Goal: Information Seeking & Learning: Learn about a topic

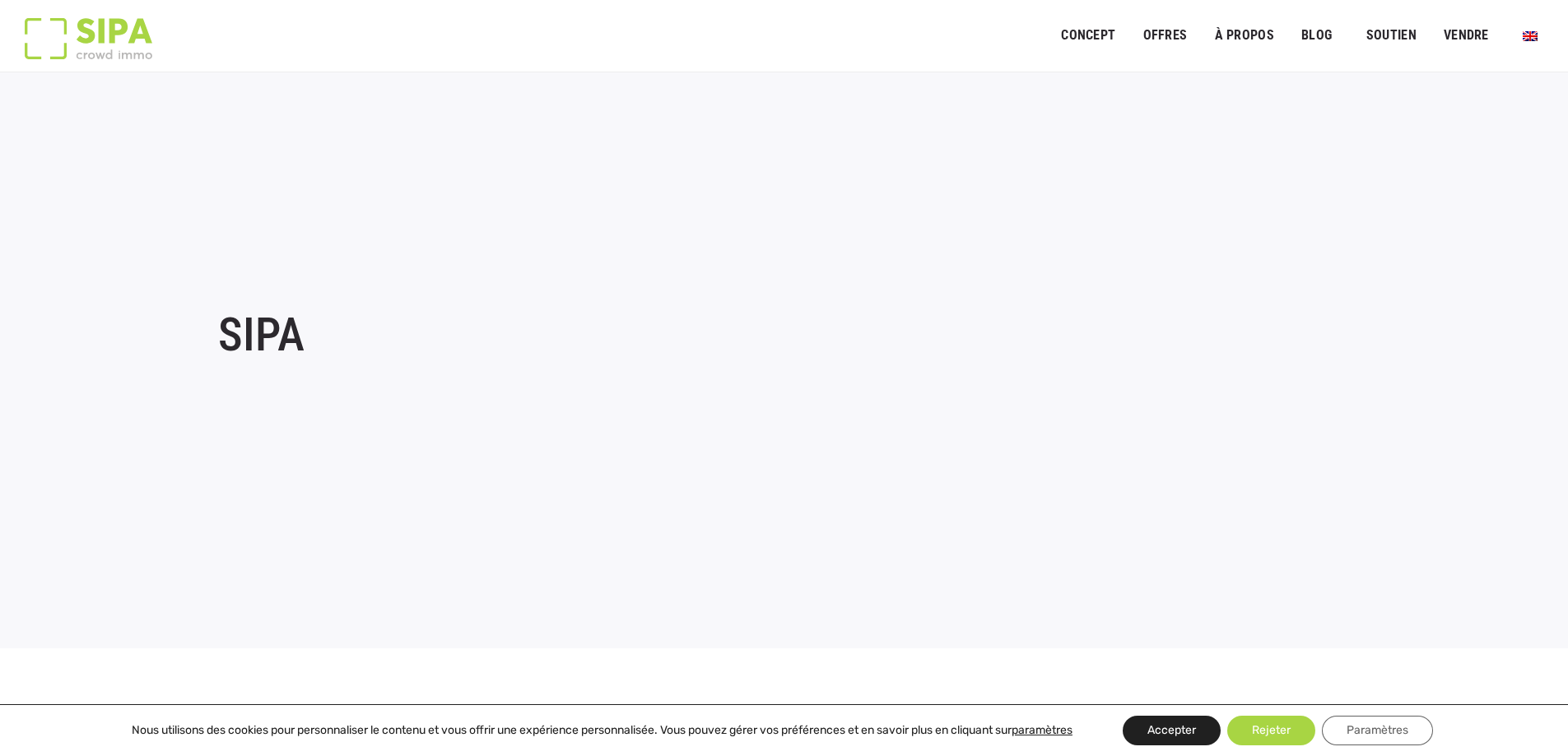
click at [1196, 728] on font "Accepter" at bounding box center [1171, 730] width 49 height 14
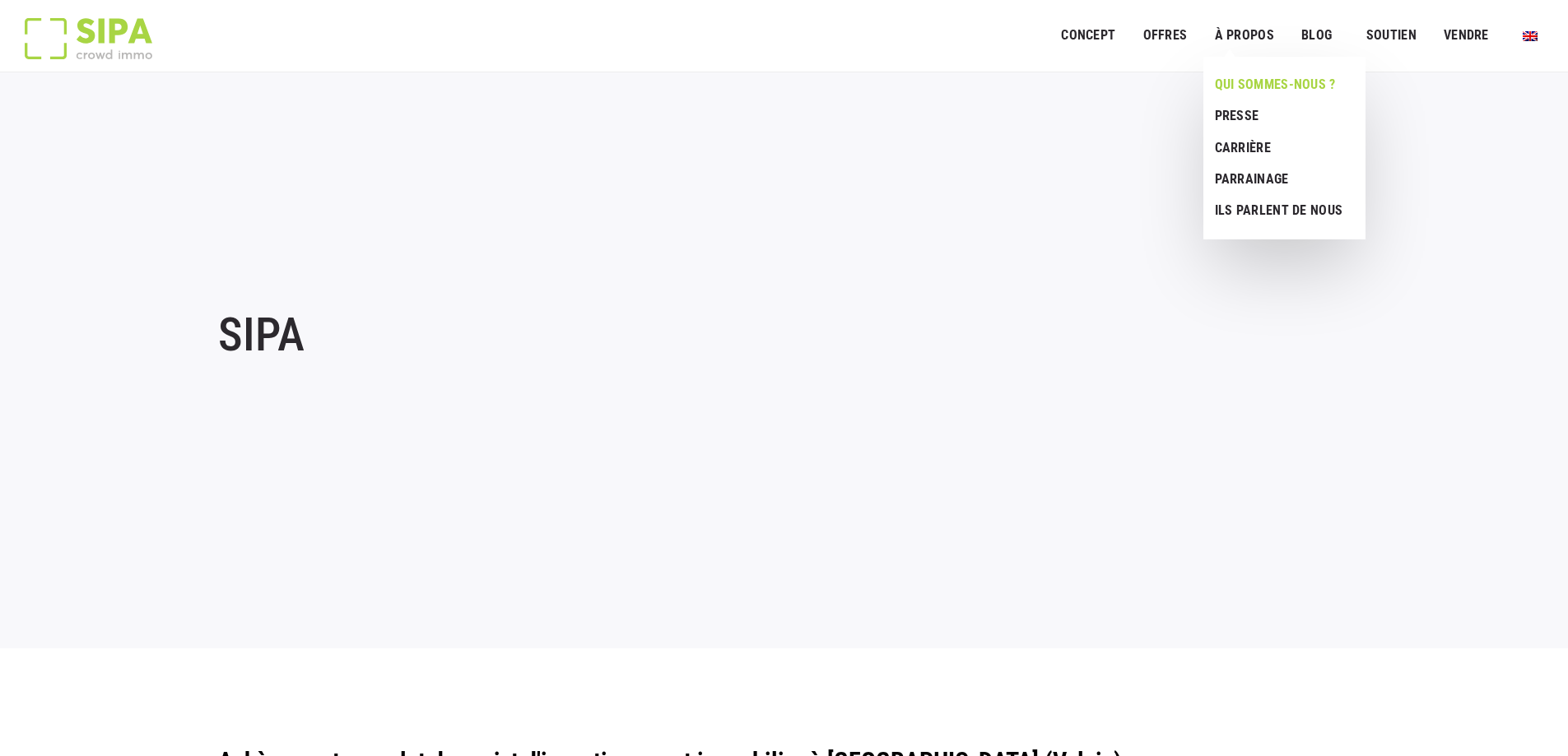
click at [1237, 84] on font "Qui sommes-nous ?" at bounding box center [1275, 84] width 121 height 16
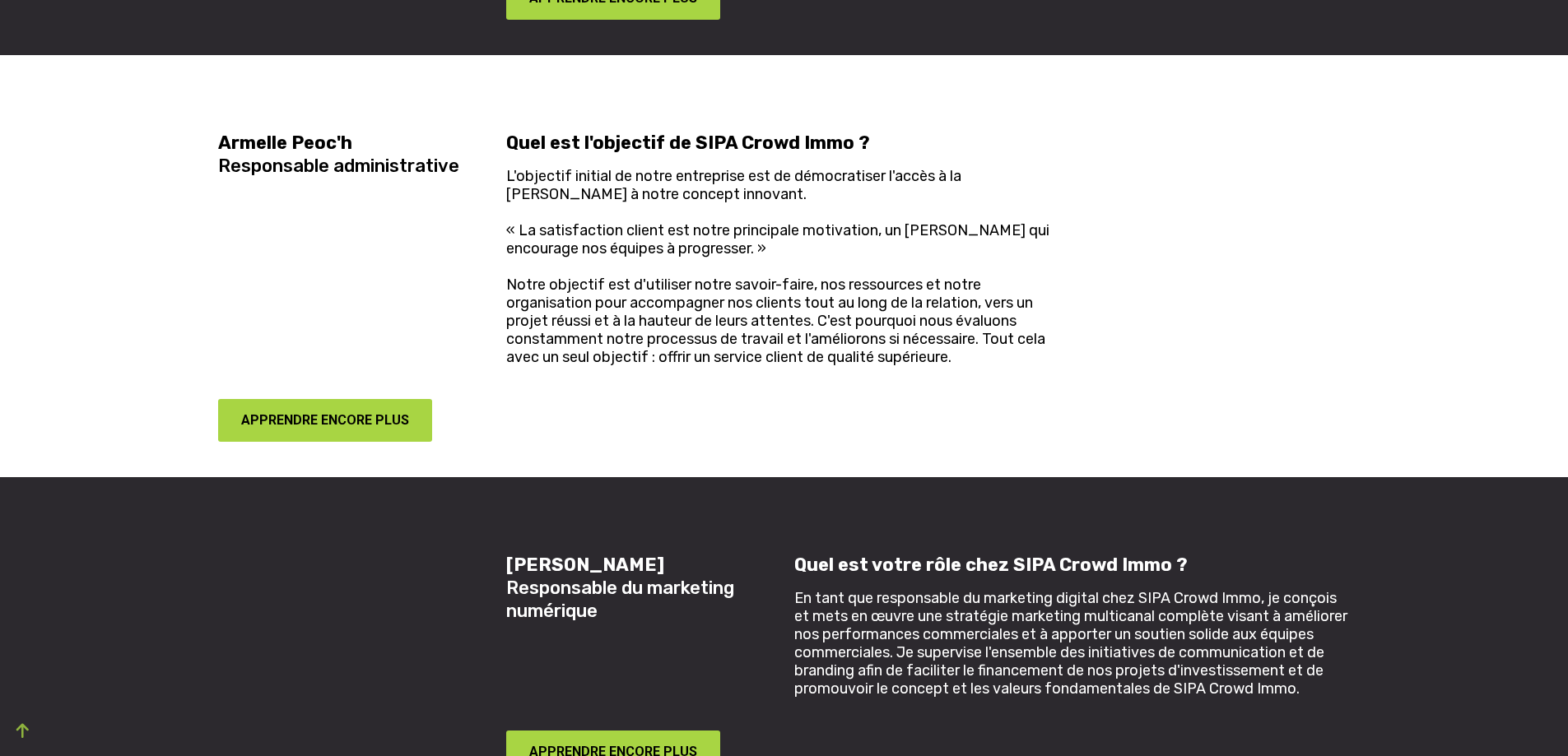
scroll to position [2550, 0]
